Goal: Information Seeking & Learning: Learn about a topic

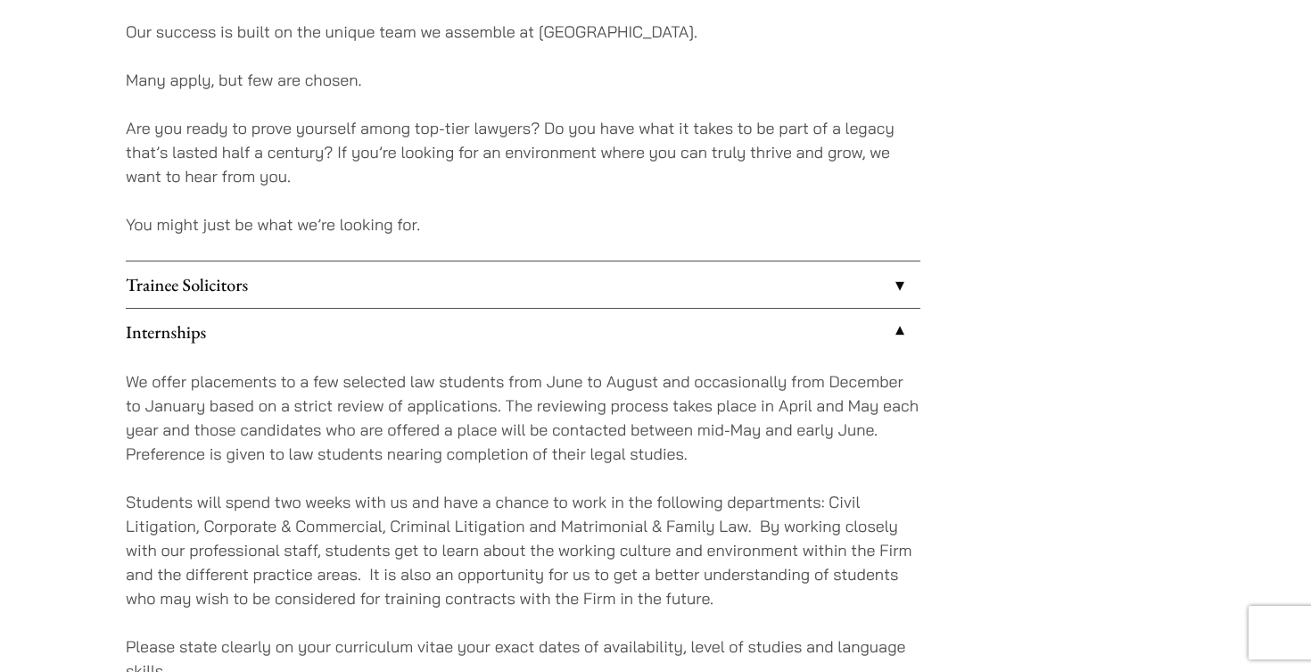
scroll to position [1392, 0]
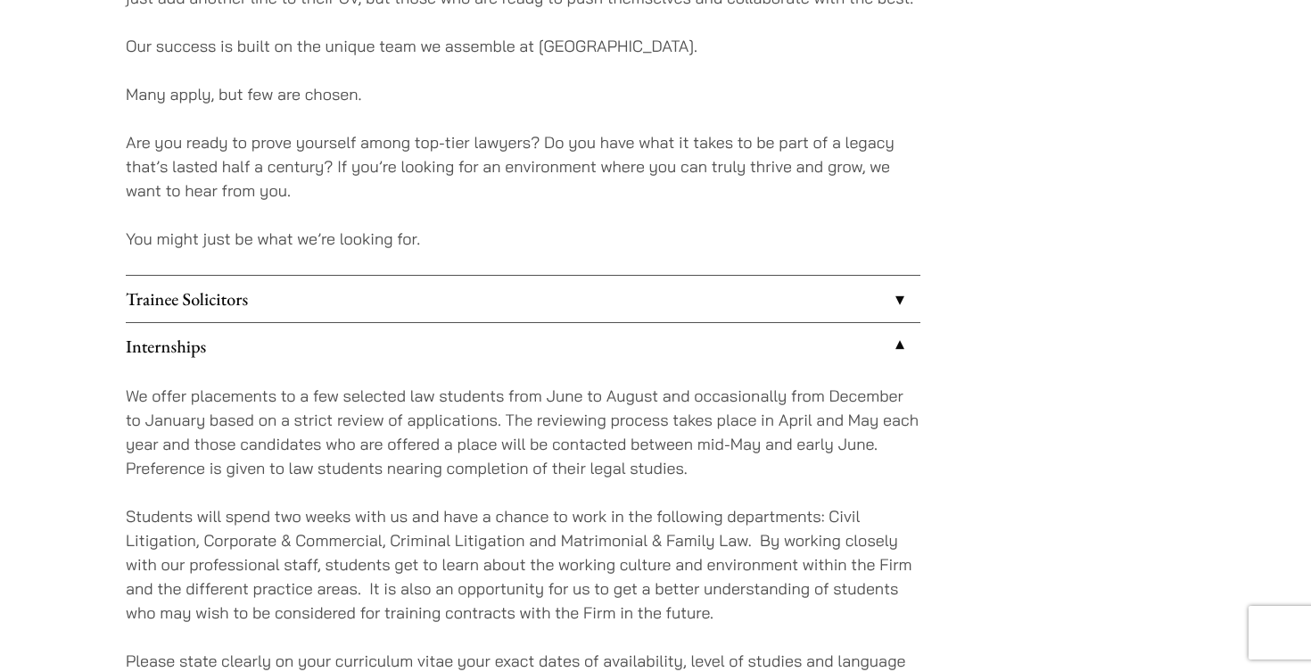
click at [784, 305] on link "Trainee Solicitors" at bounding box center [523, 299] width 795 height 46
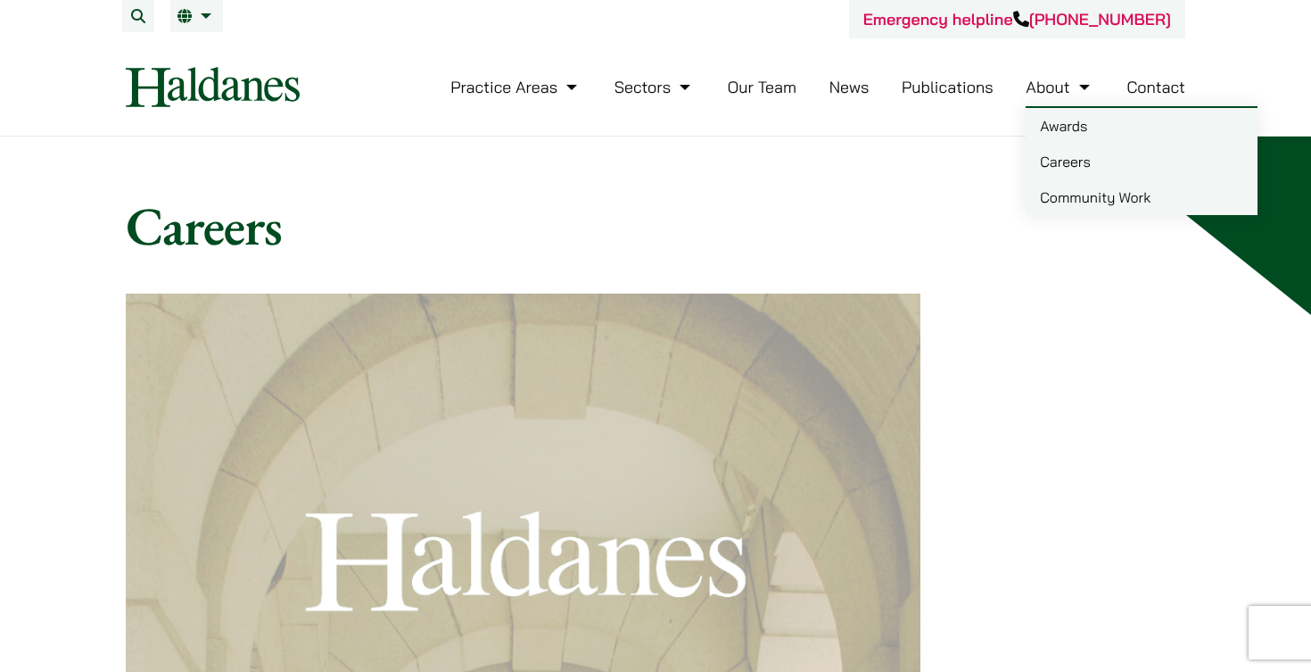
click at [1054, 161] on link "Careers" at bounding box center [1142, 162] width 232 height 36
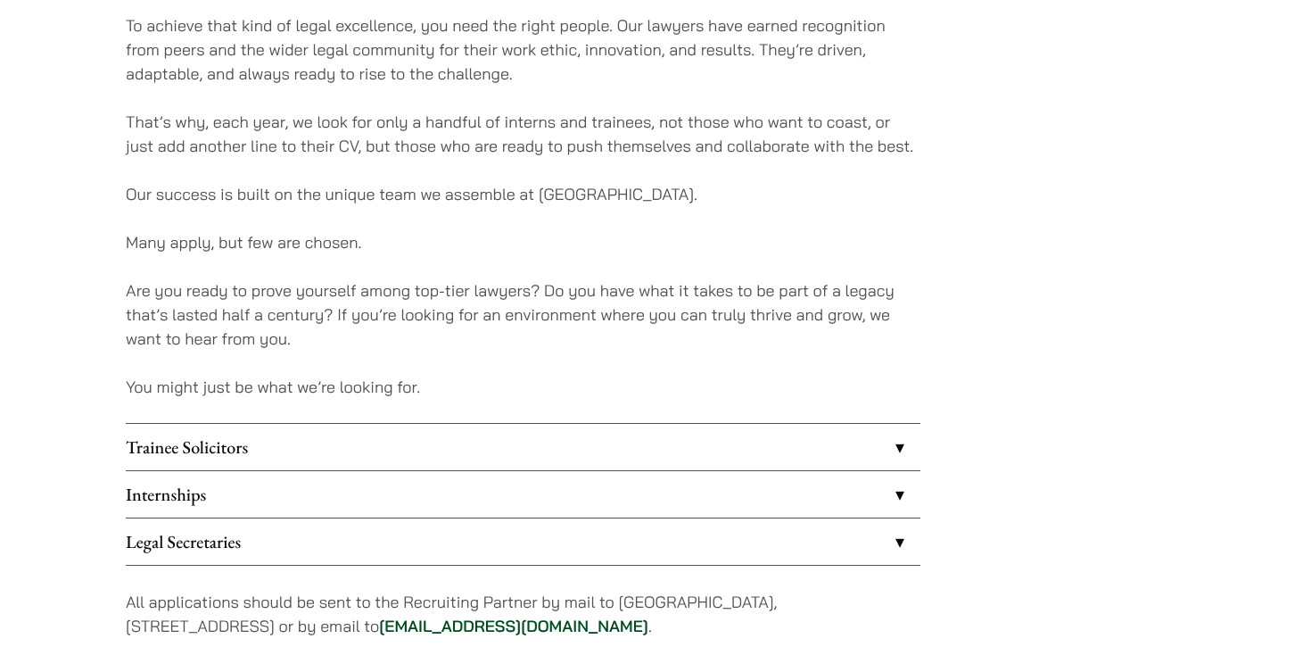
scroll to position [1319, 0]
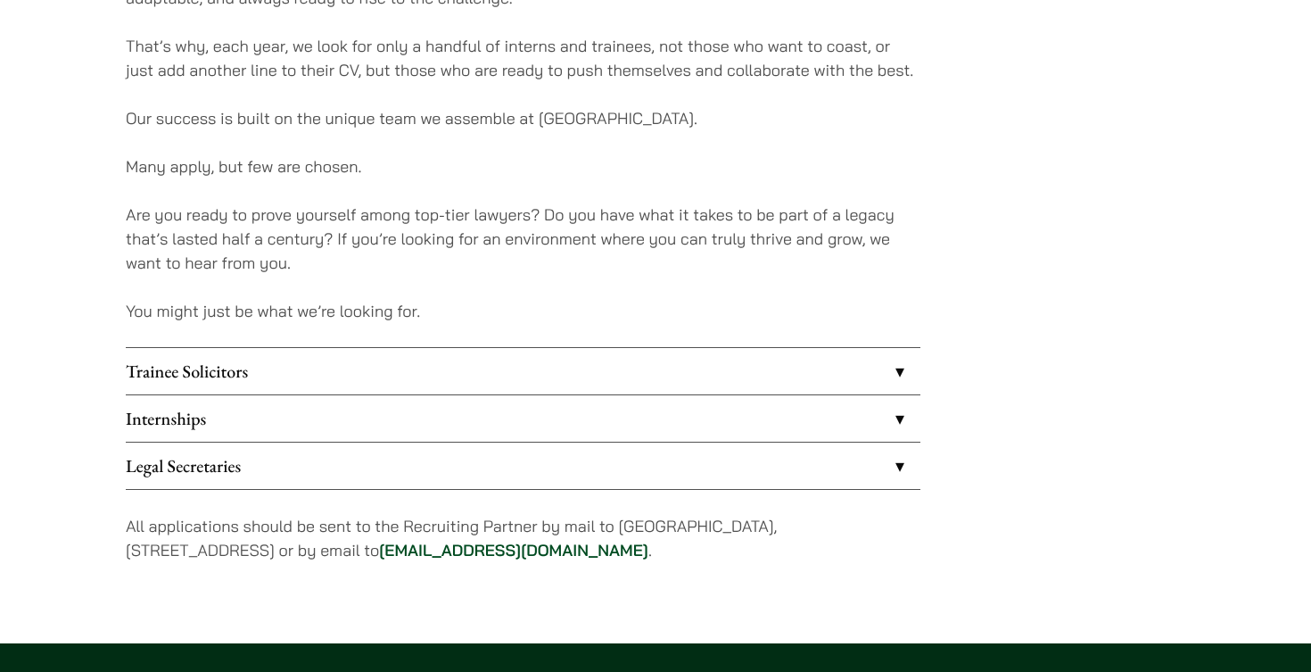
click at [484, 384] on link "Trainee Solicitors" at bounding box center [523, 371] width 795 height 46
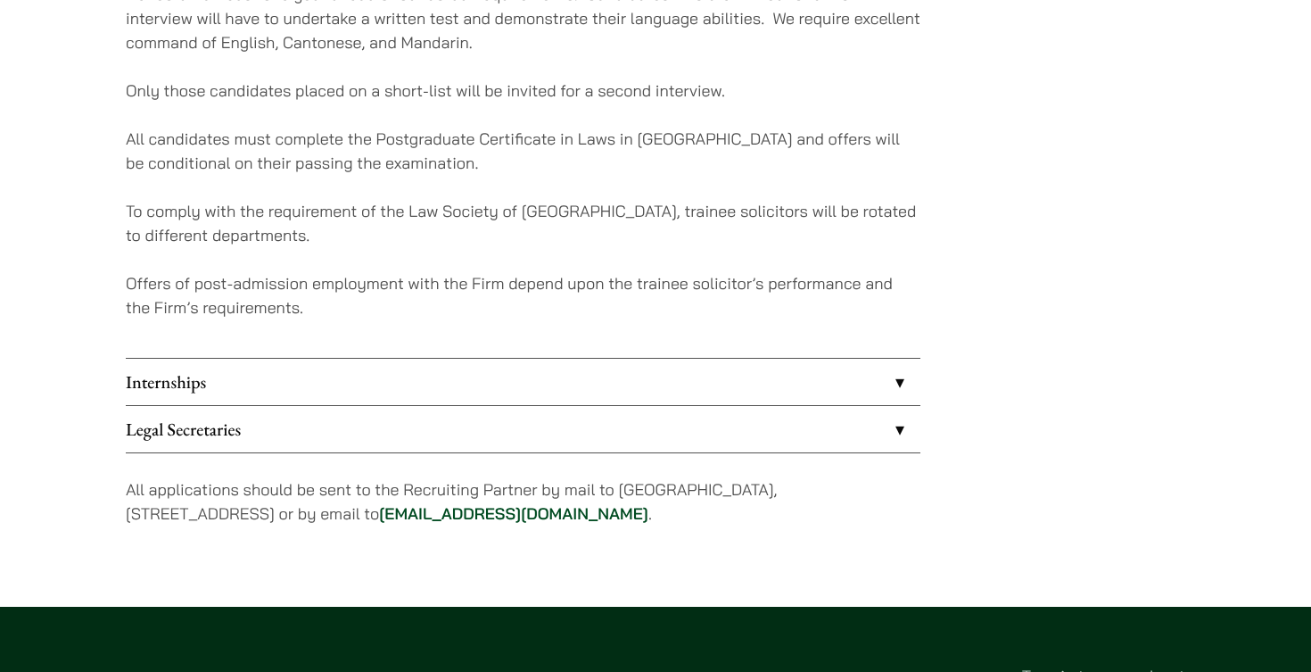
scroll to position [1796, 0]
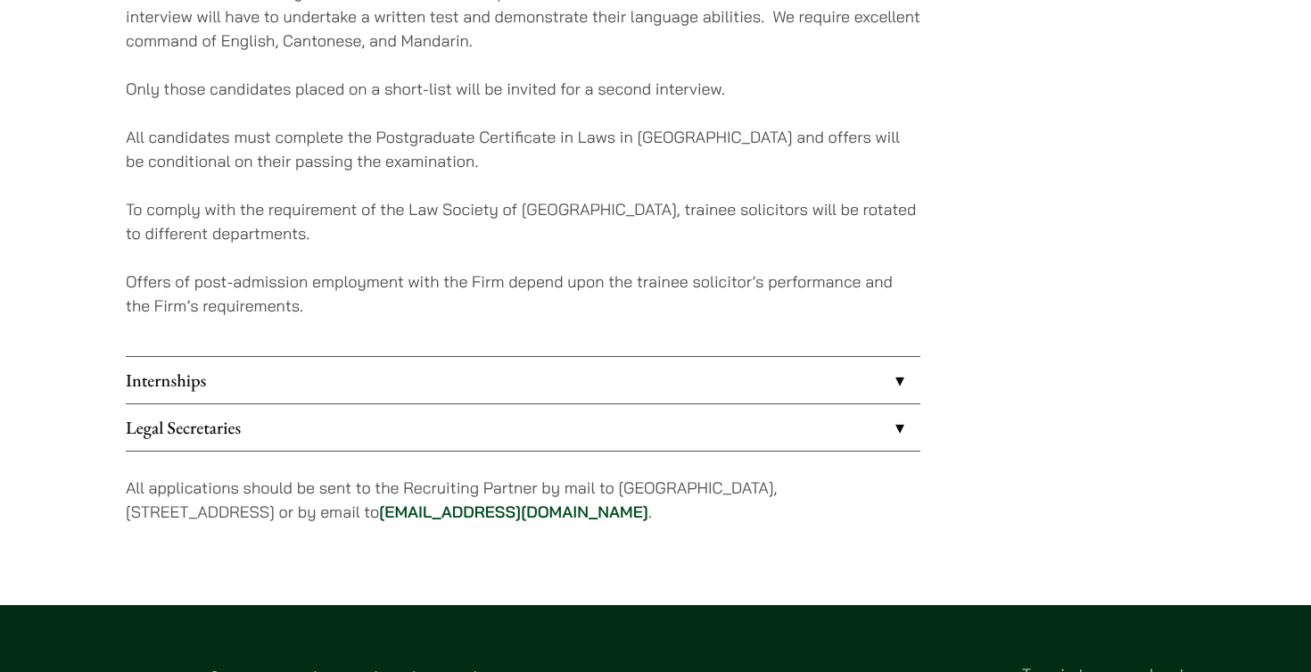
click at [317, 366] on link "Internships" at bounding box center [523, 380] width 795 height 46
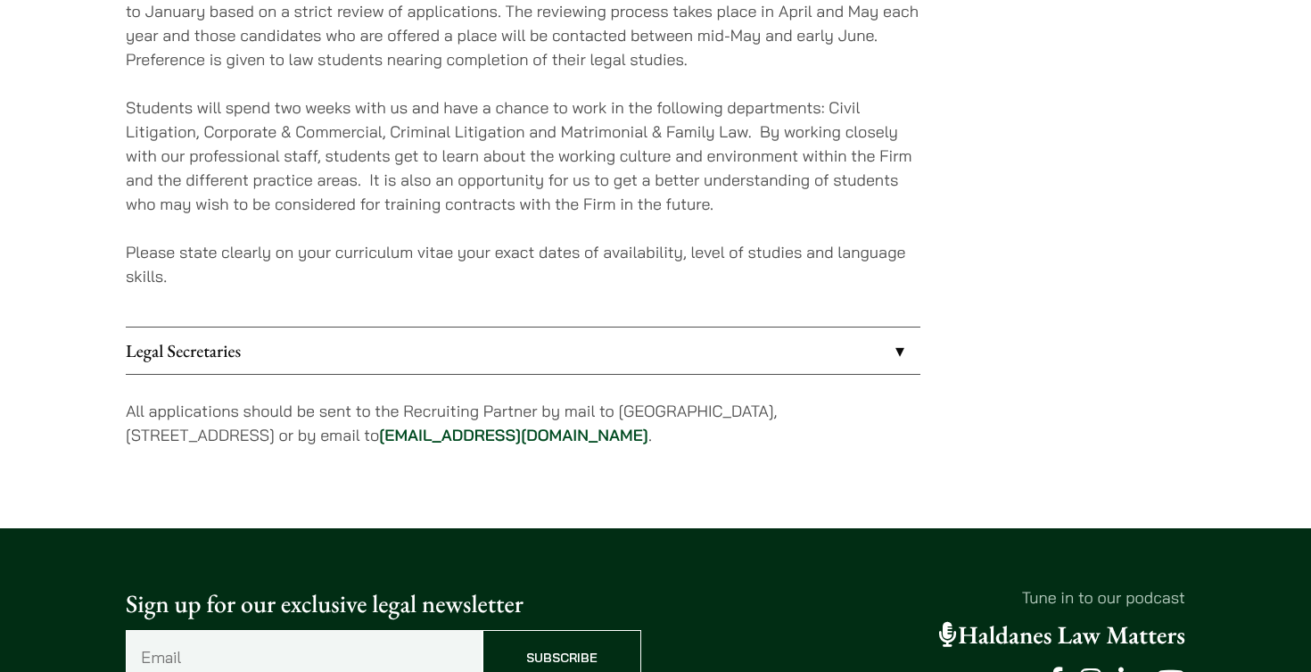
scroll to position [1799, 0]
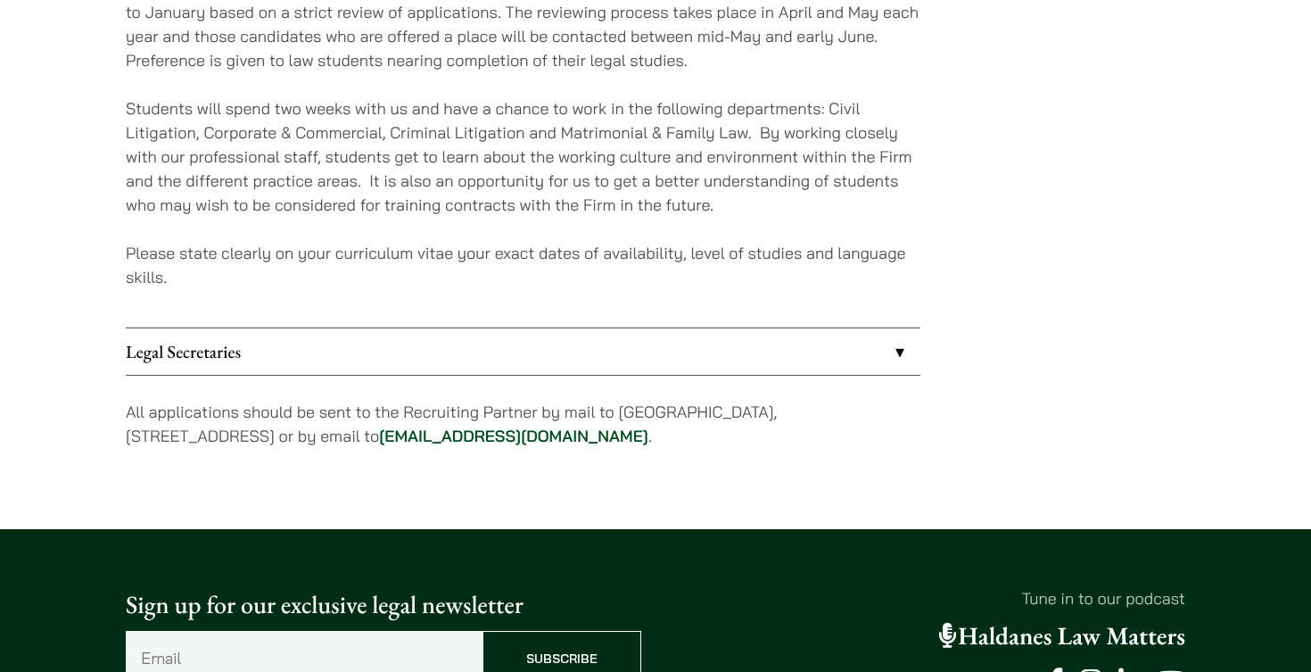
click at [285, 342] on link "Legal Secretaries" at bounding box center [523, 351] width 795 height 46
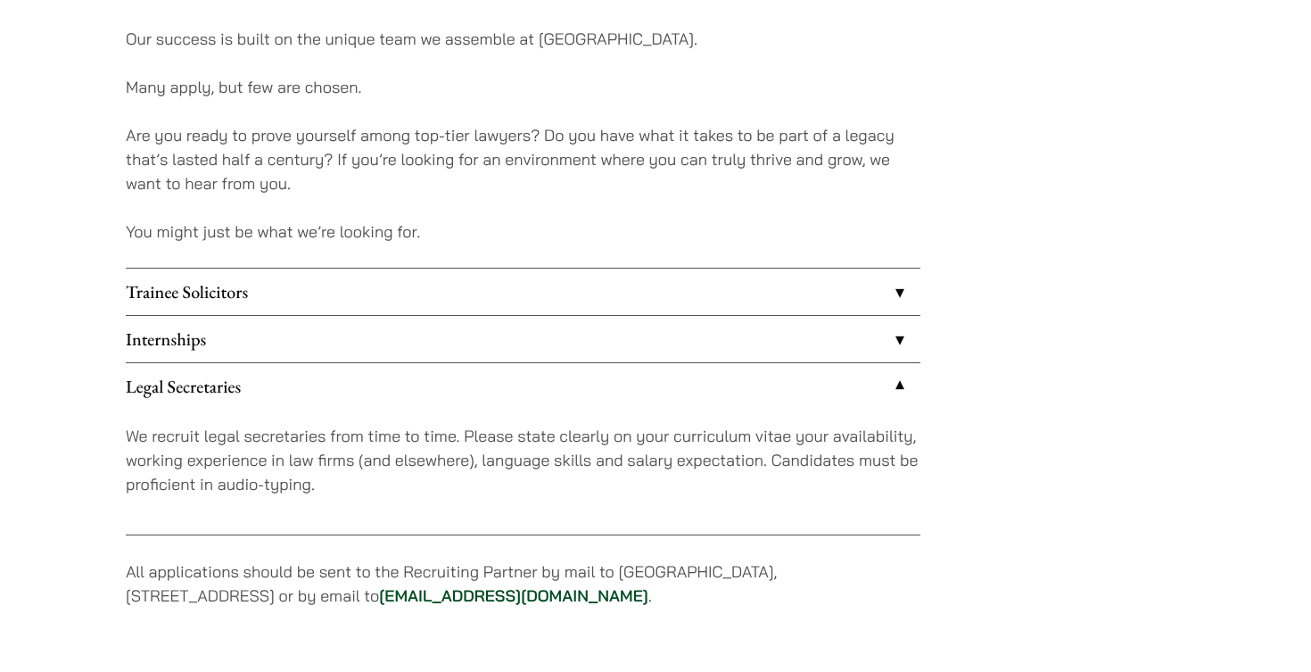
scroll to position [1366, 0]
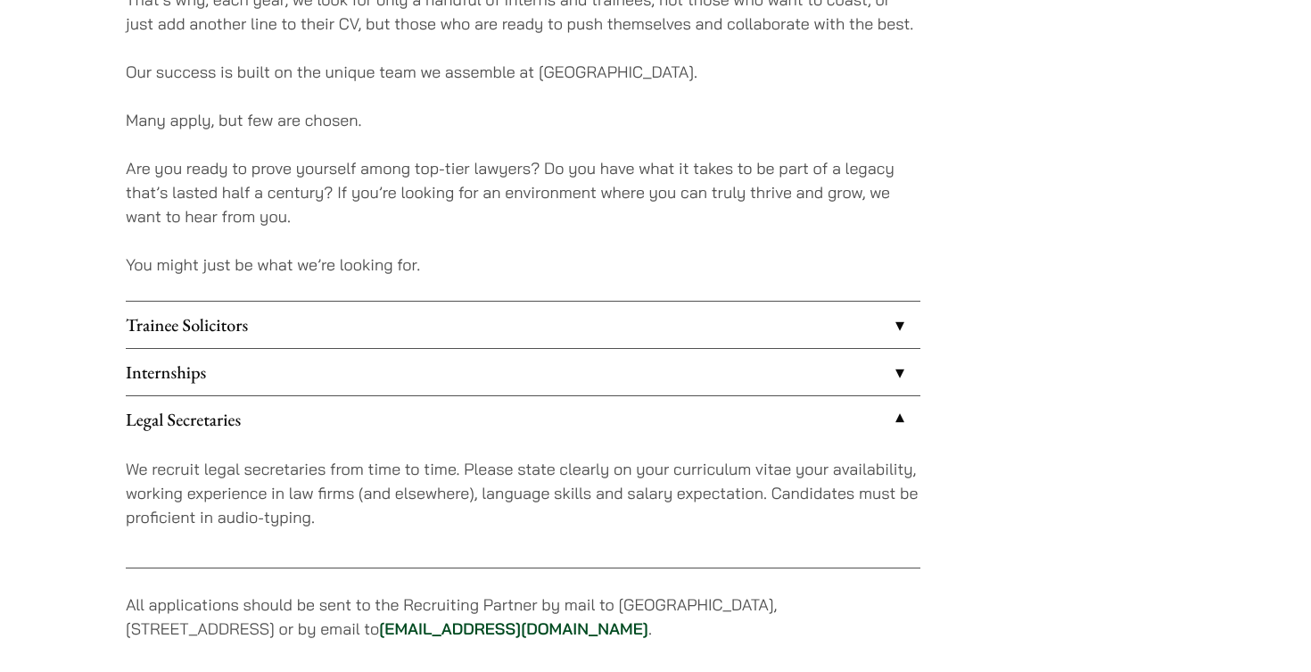
click at [904, 419] on link "Legal Secretaries" at bounding box center [523, 419] width 795 height 46
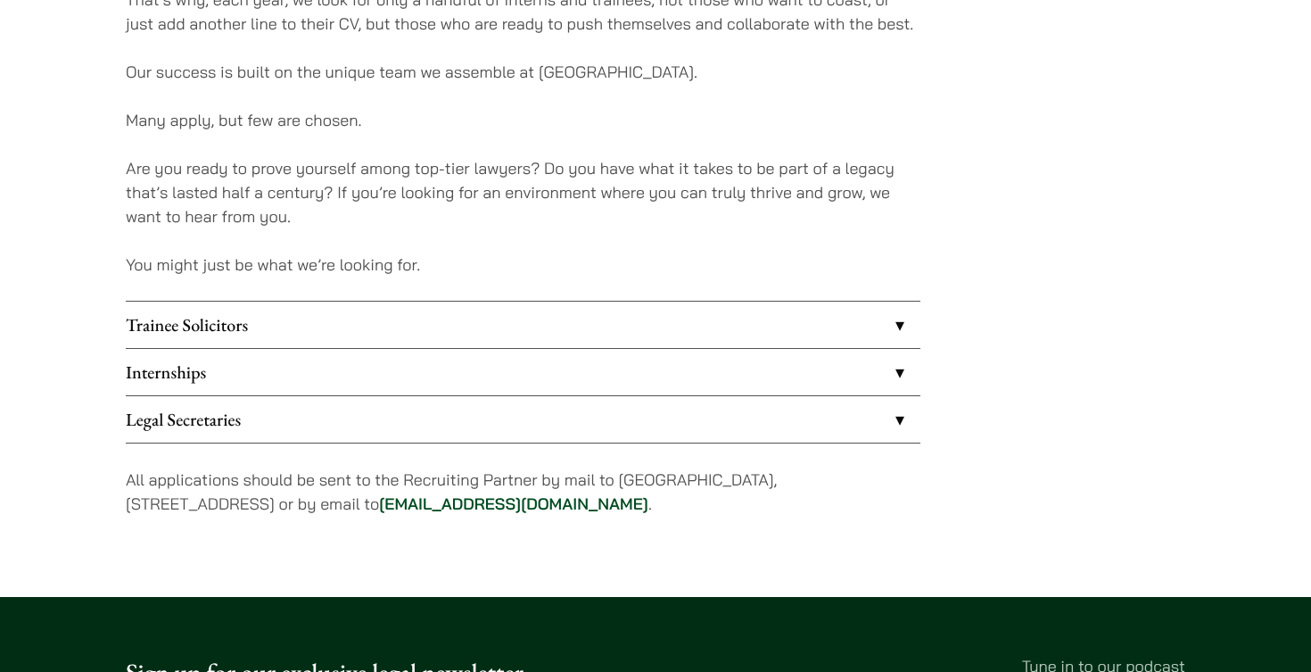
click at [897, 417] on link "Legal Secretaries" at bounding box center [523, 419] width 795 height 46
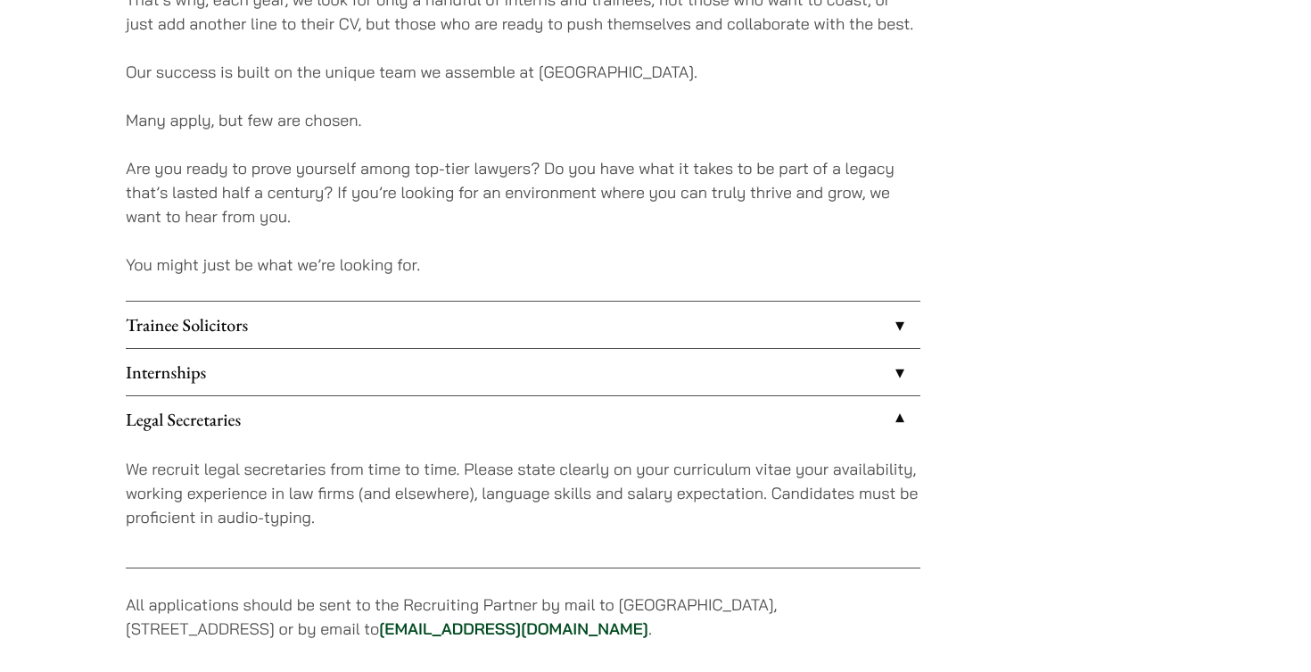
click at [893, 370] on link "Internships" at bounding box center [523, 372] width 795 height 46
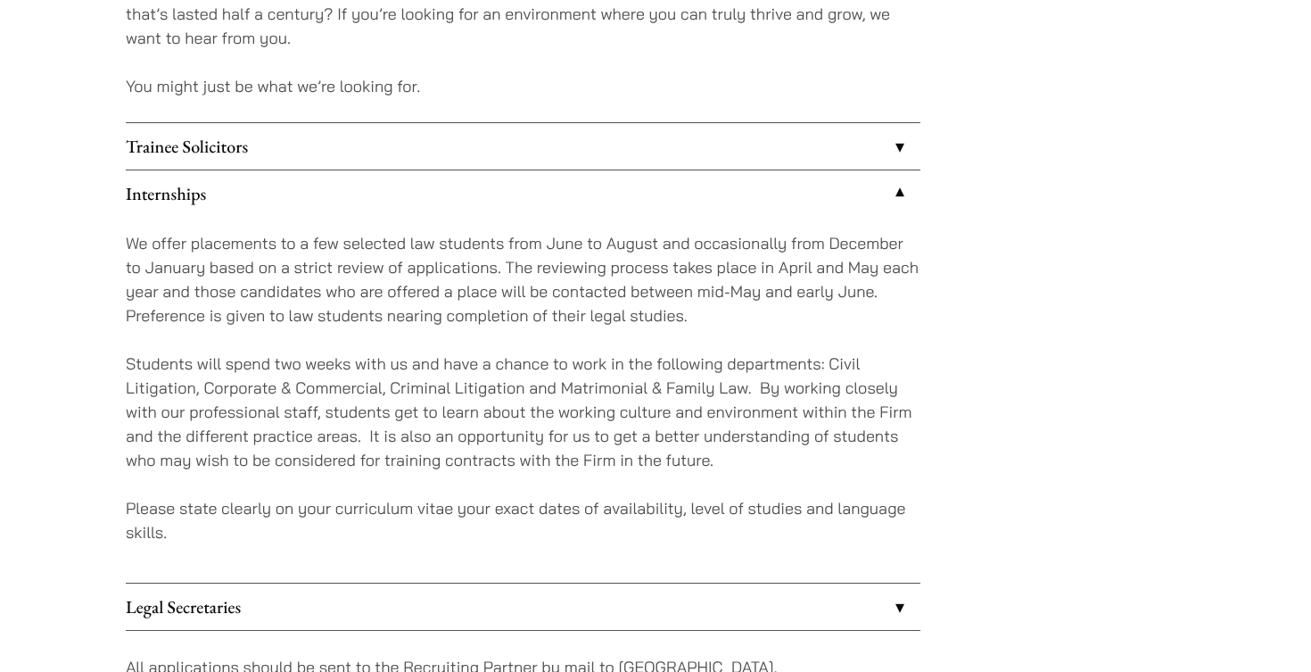
scroll to position [1550, 0]
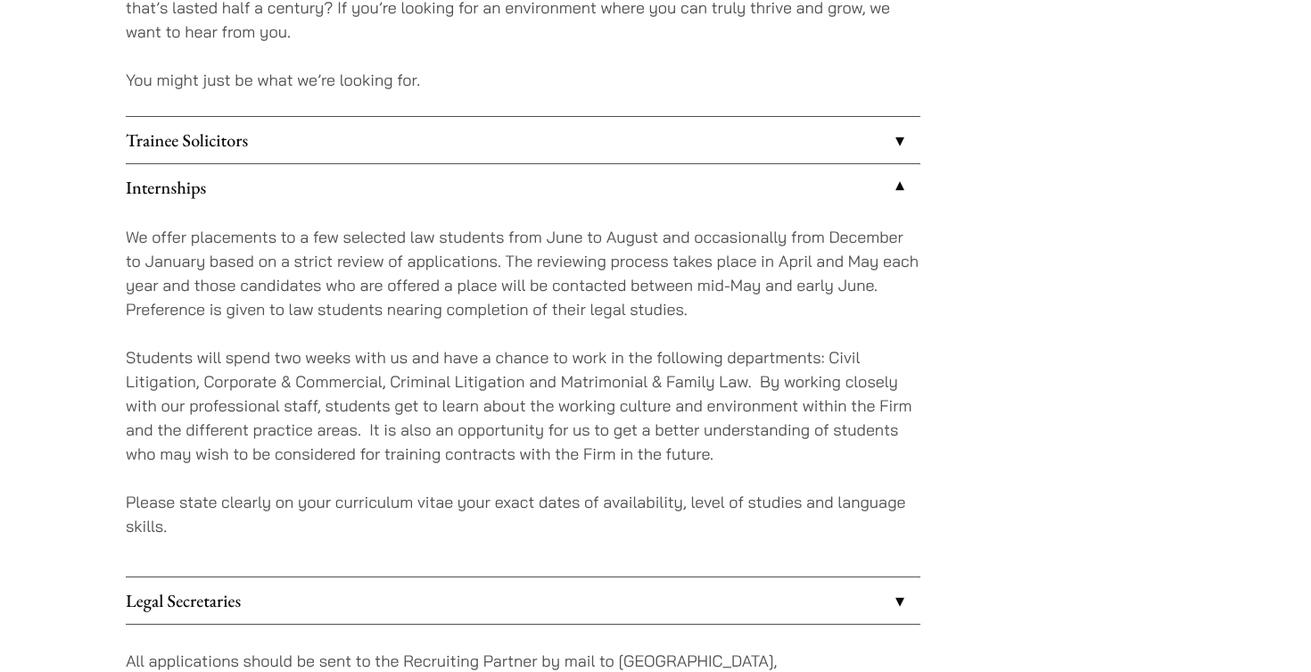
click at [903, 609] on link "Legal Secretaries" at bounding box center [523, 600] width 795 height 46
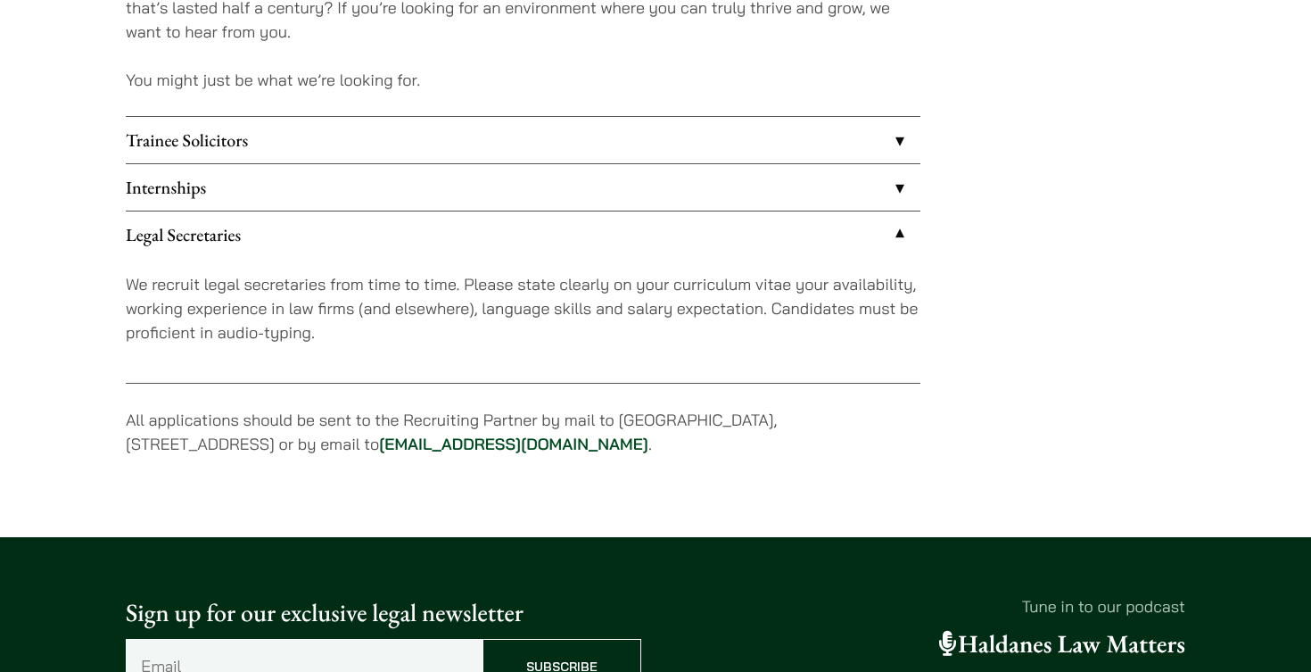
click at [897, 236] on link "Legal Secretaries" at bounding box center [523, 234] width 795 height 46
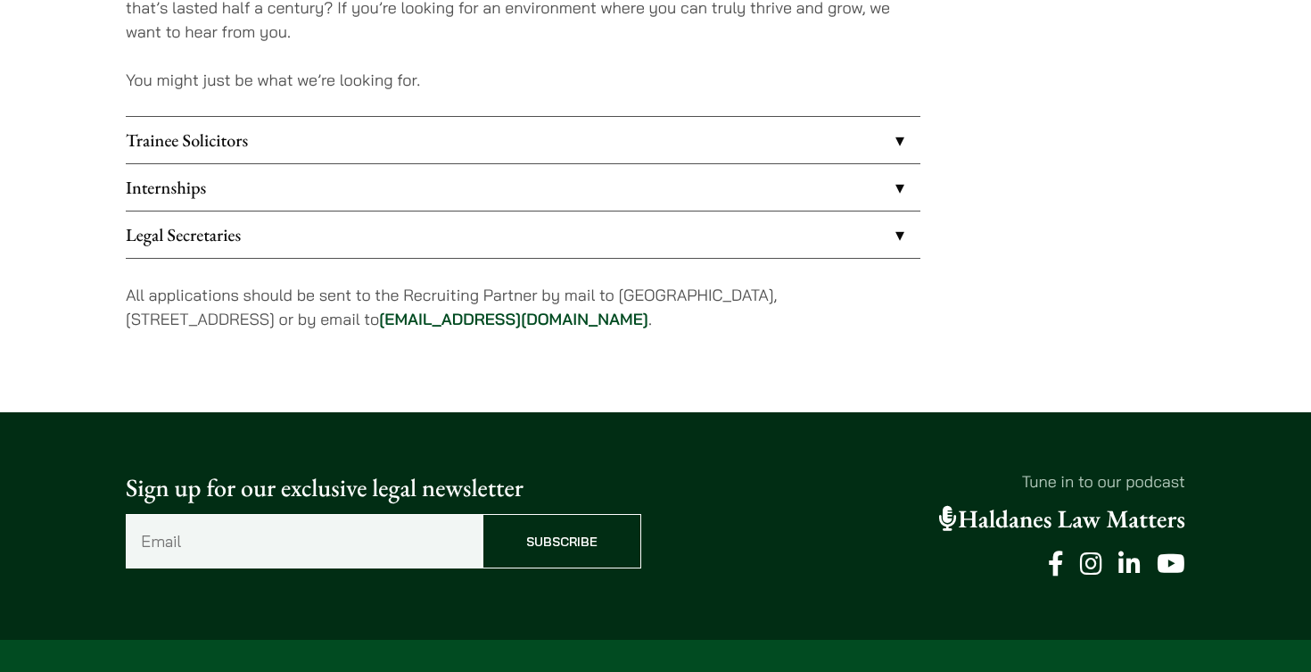
click at [892, 186] on link "Internships" at bounding box center [523, 187] width 795 height 46
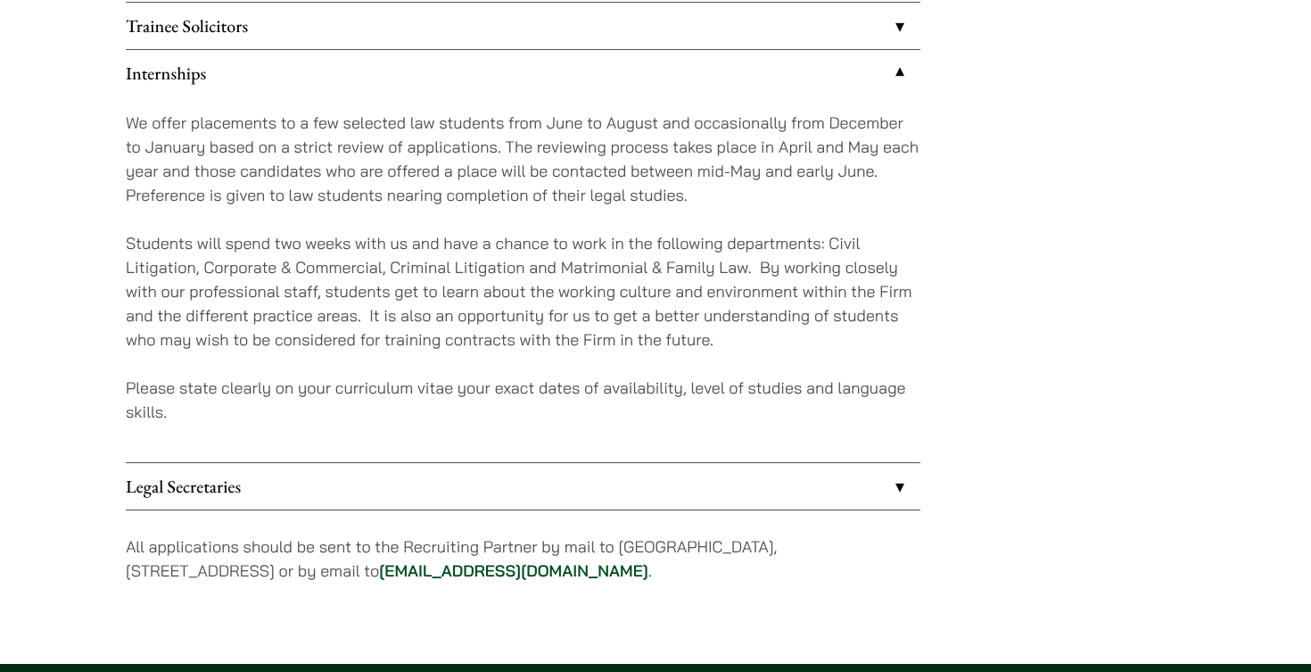
scroll to position [1661, 0]
